Goal: Transaction & Acquisition: Book appointment/travel/reservation

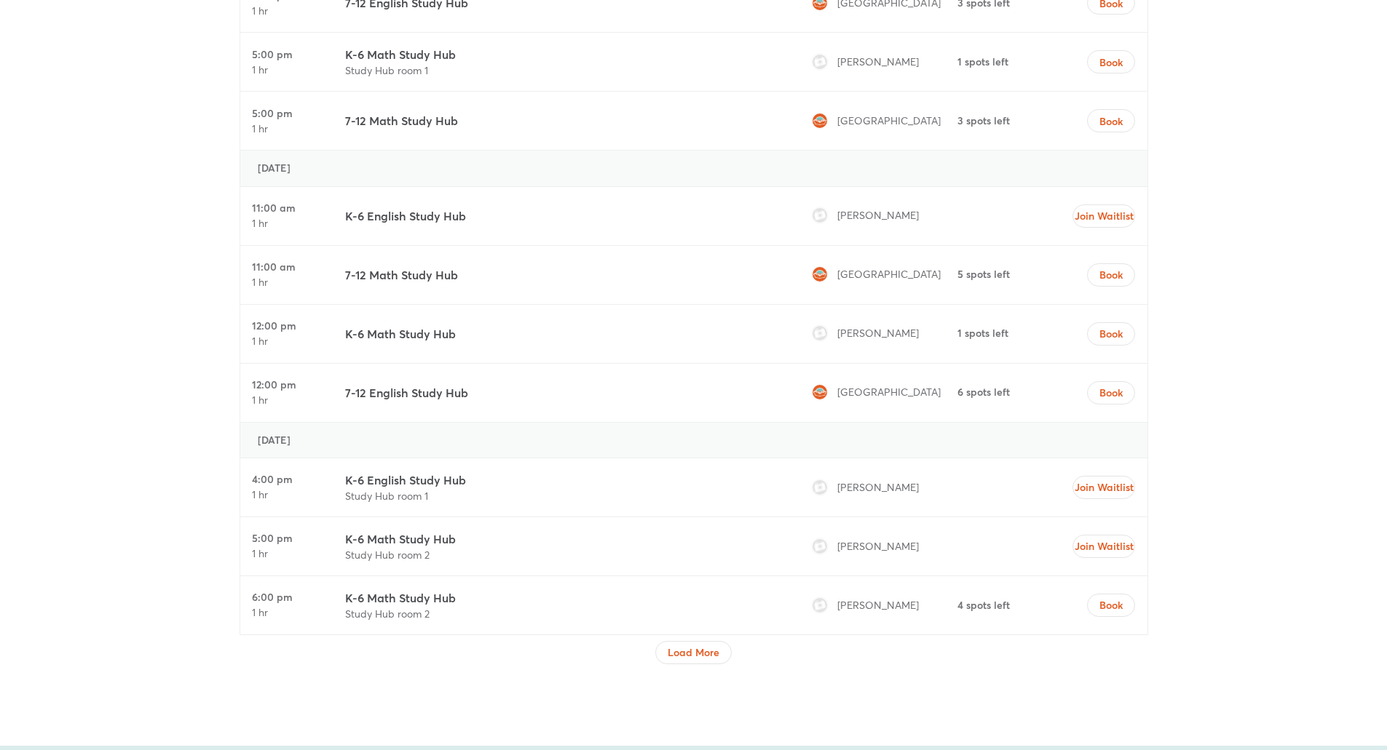
scroll to position [5241, 0]
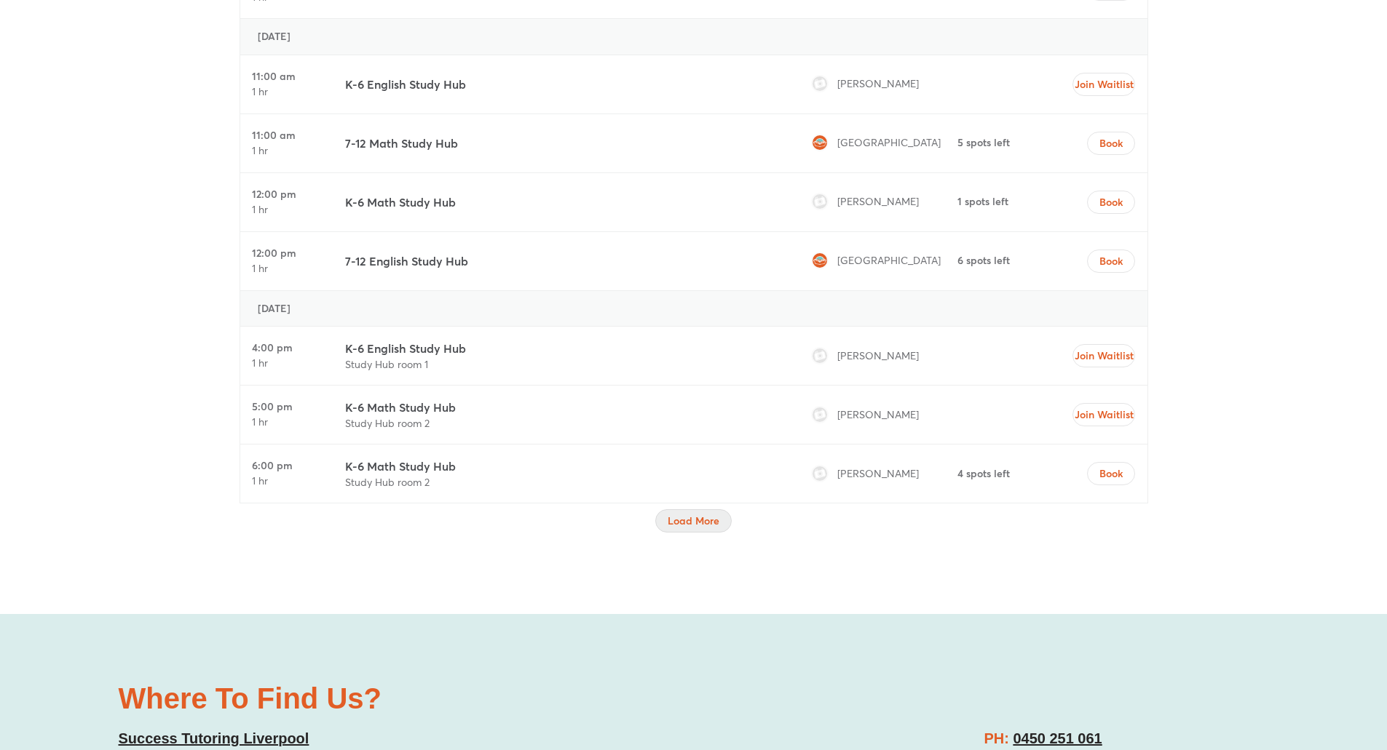
click at [700, 523] on span "Load More" at bounding box center [693, 521] width 52 height 15
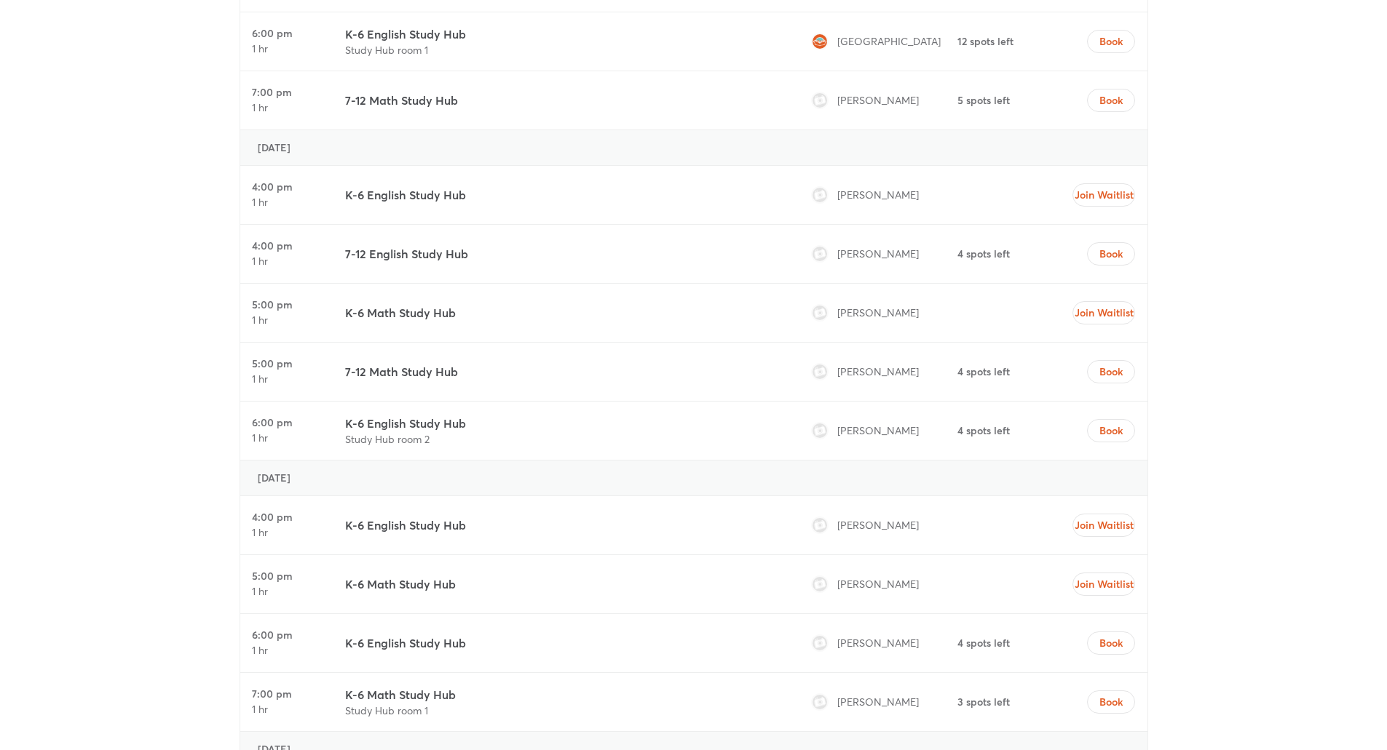
scroll to position [6114, 0]
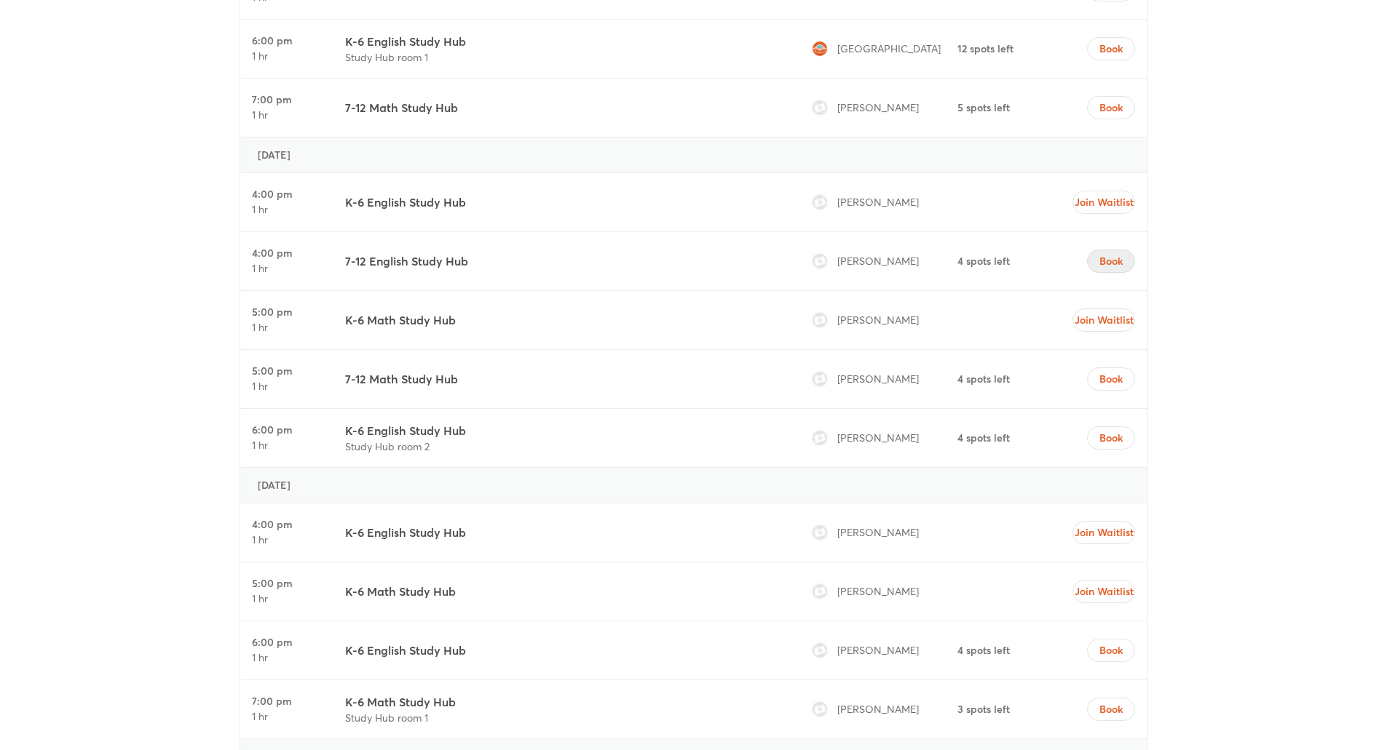
click at [1112, 266] on span "Book" at bounding box center [1110, 261] width 23 height 15
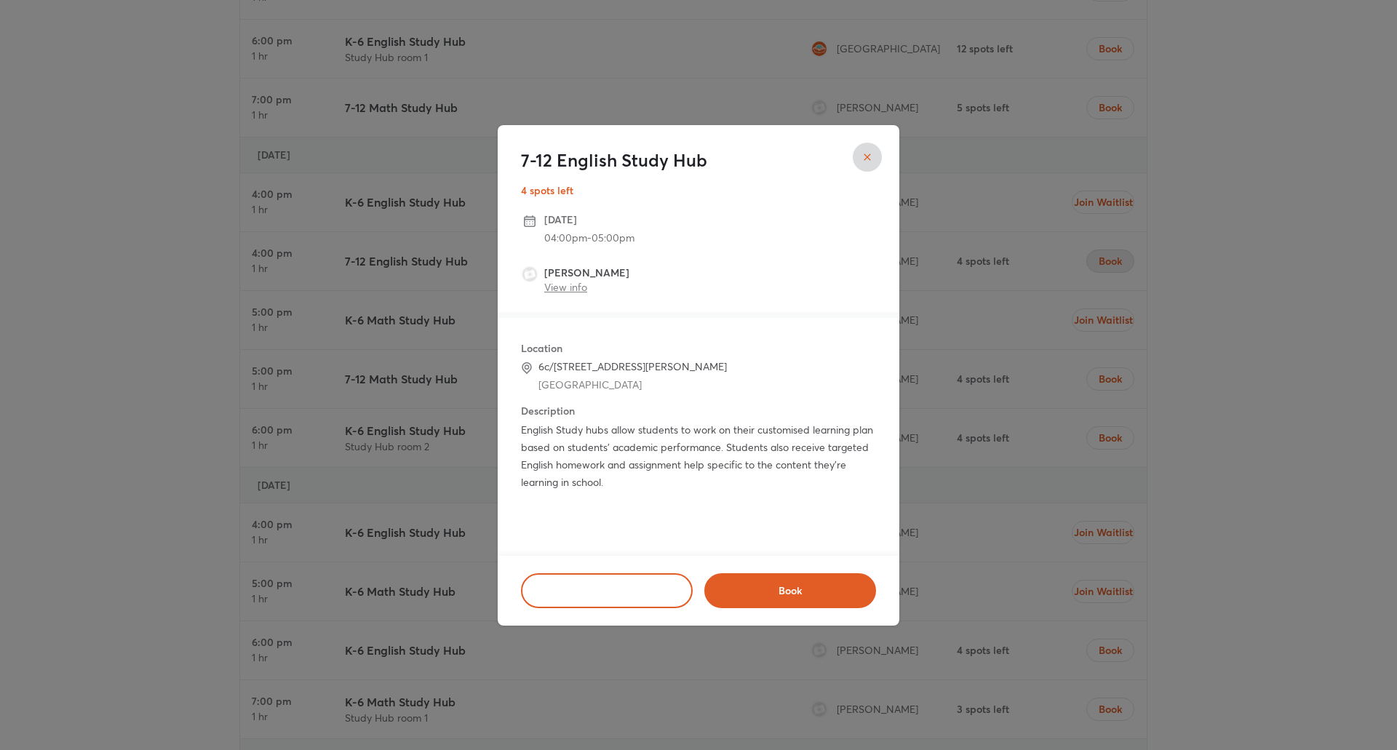
click at [555, 285] on link "View info" at bounding box center [565, 287] width 43 height 14
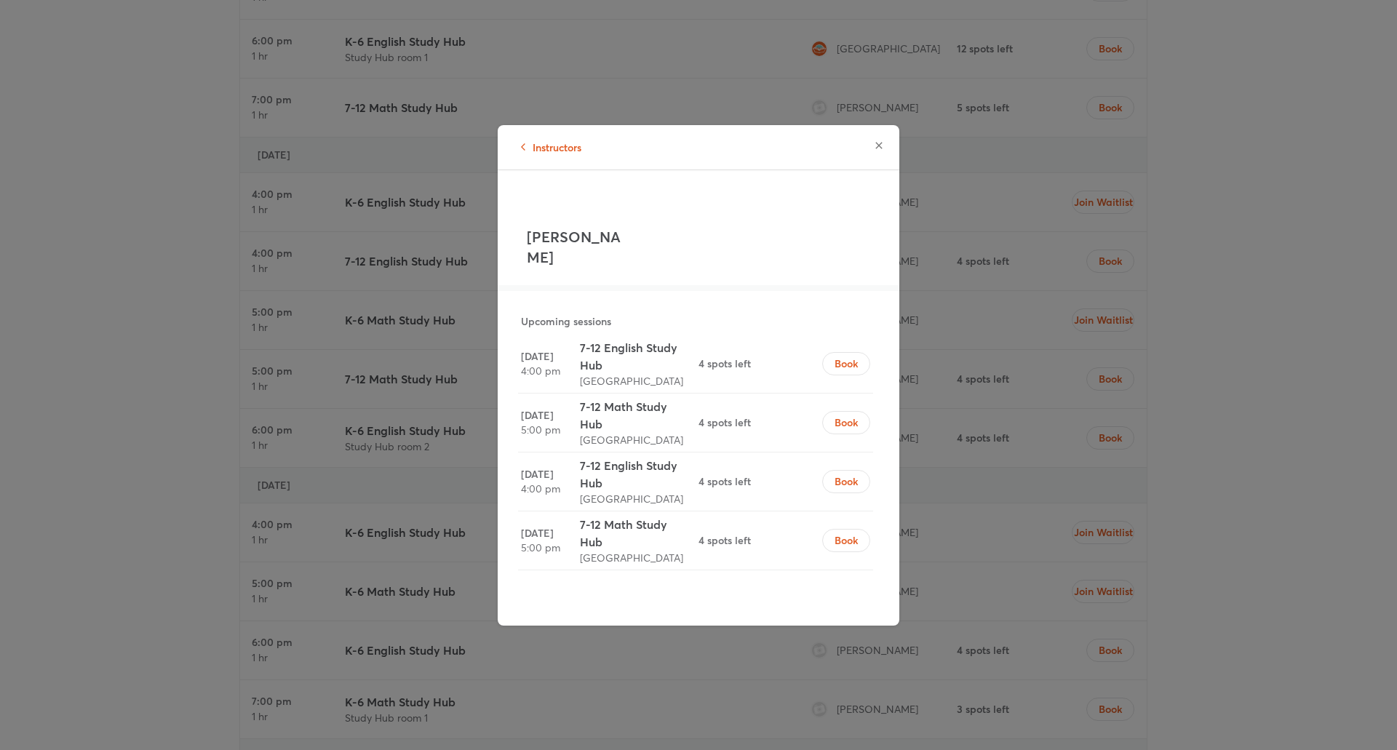
drag, startPoint x: 572, startPoint y: 262, endPoint x: 494, endPoint y: 267, distance: 78.0
click at [516, 239] on div "[PERSON_NAME] Upcoming sessions [DATE] 4:00 pm 7-12 English Study Hub [GEOGRAPH…" at bounding box center [699, 398] width 402 height 456
click at [872, 145] on button "button" at bounding box center [879, 145] width 29 height 29
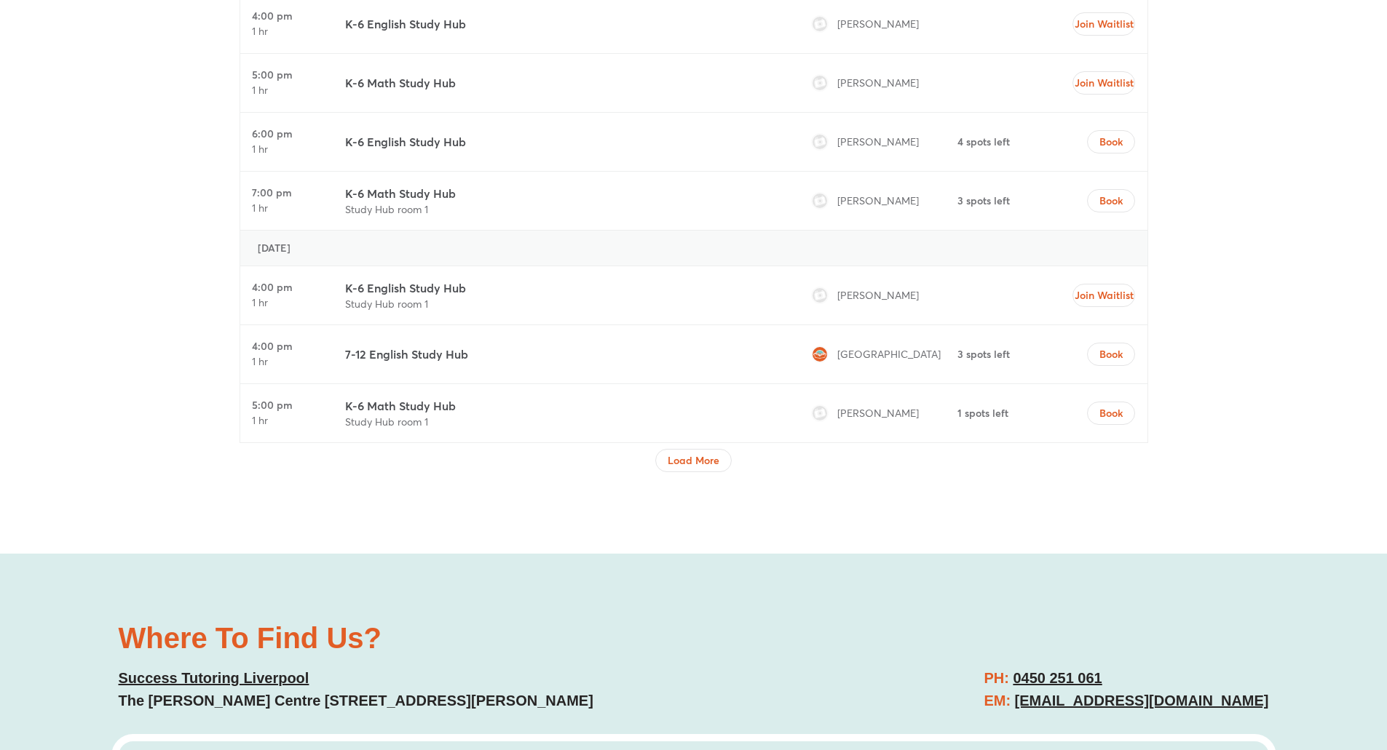
scroll to position [6623, 0]
click at [716, 458] on span "Load More" at bounding box center [693, 460] width 52 height 15
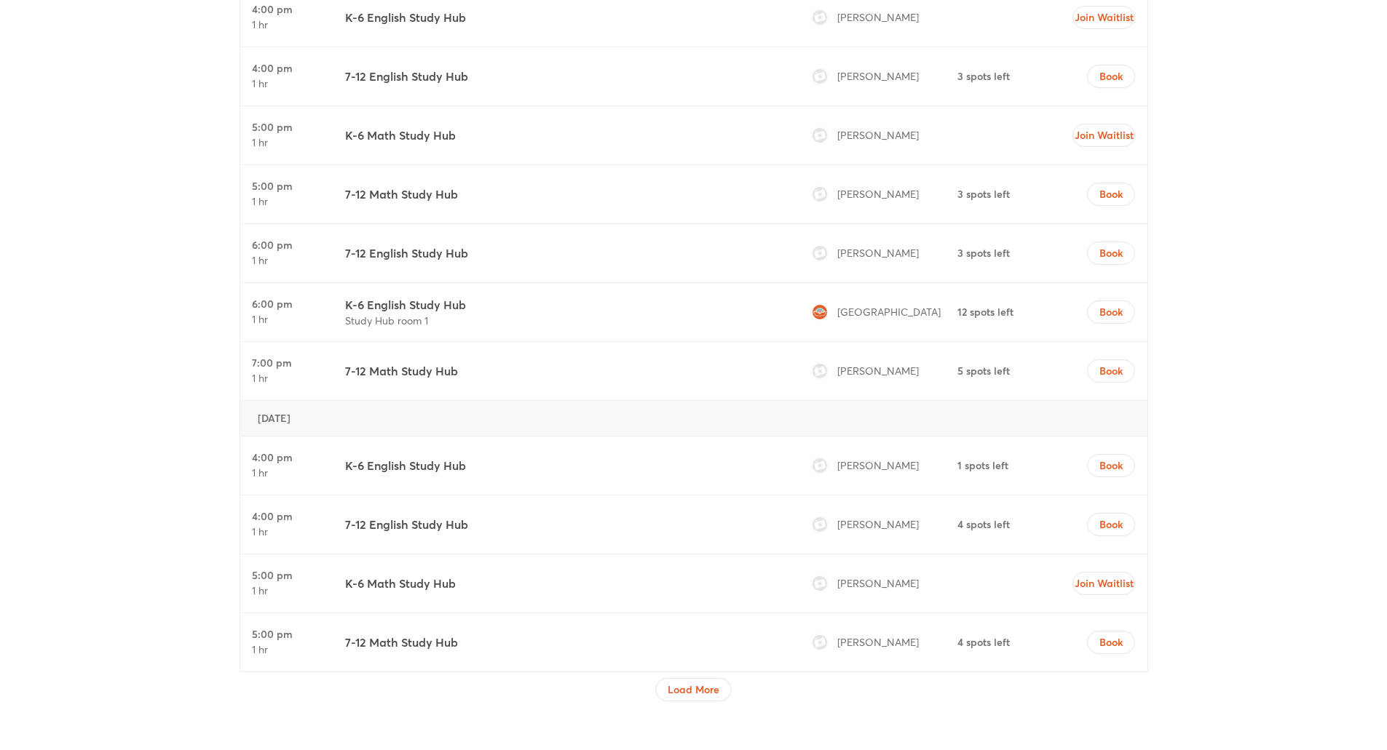
scroll to position [7934, 0]
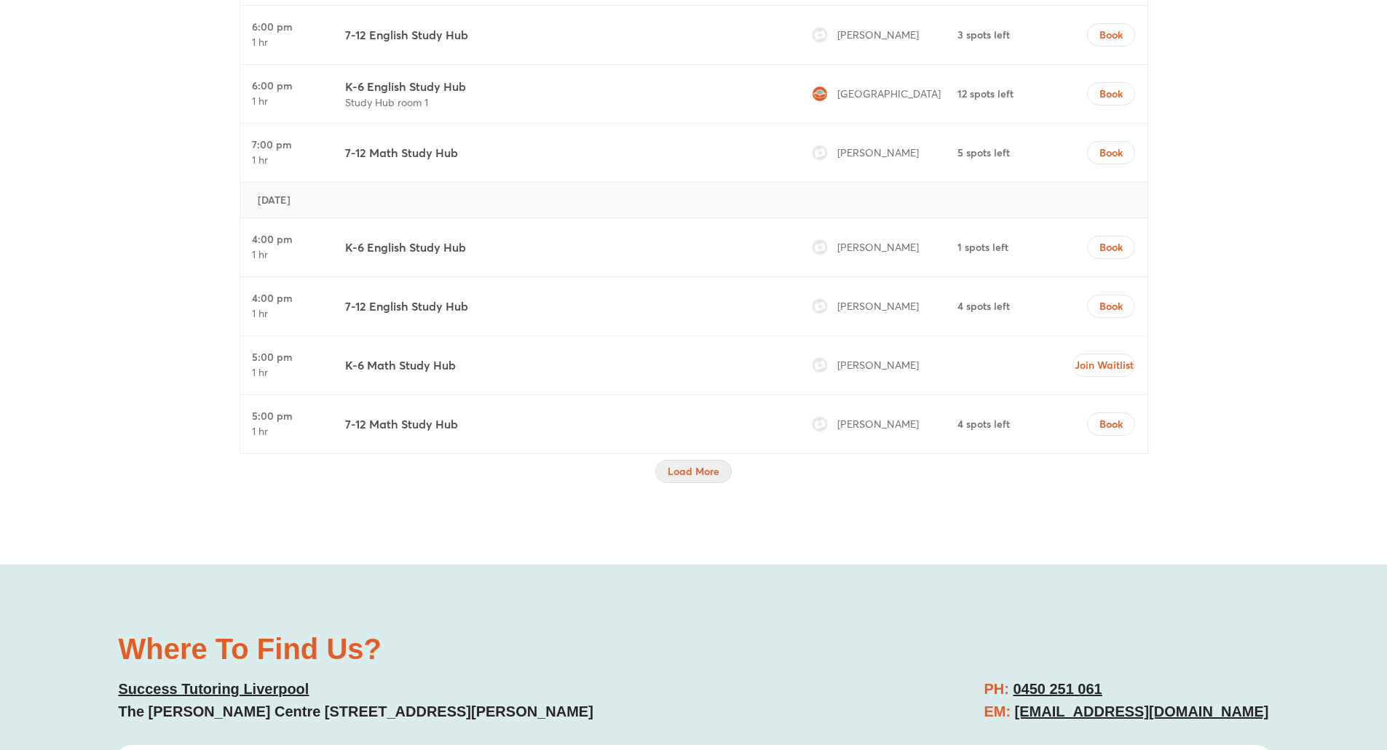
click at [679, 469] on span "Load More" at bounding box center [693, 471] width 52 height 15
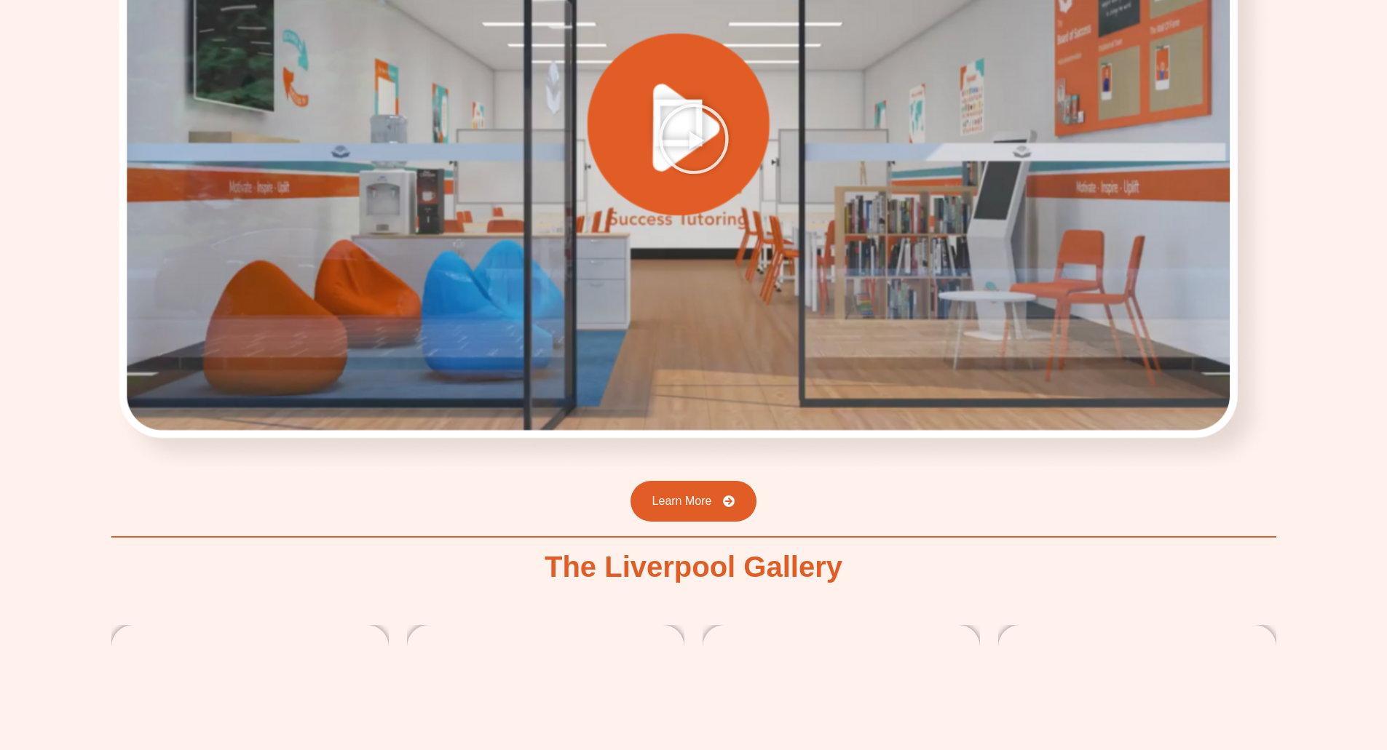
scroll to position [1747, 0]
